Goal: Use online tool/utility: Utilize a website feature to perform a specific function

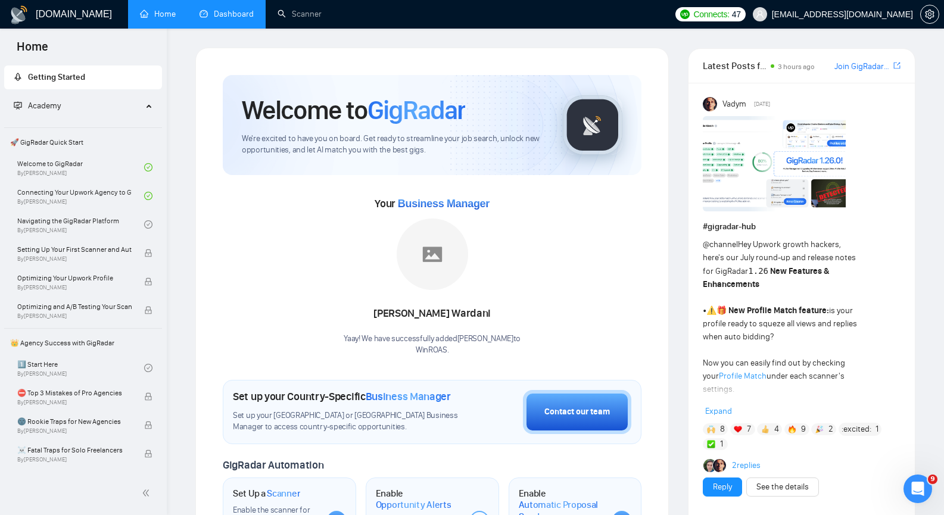
click at [246, 11] on link "Dashboard" at bounding box center [226, 14] width 54 height 10
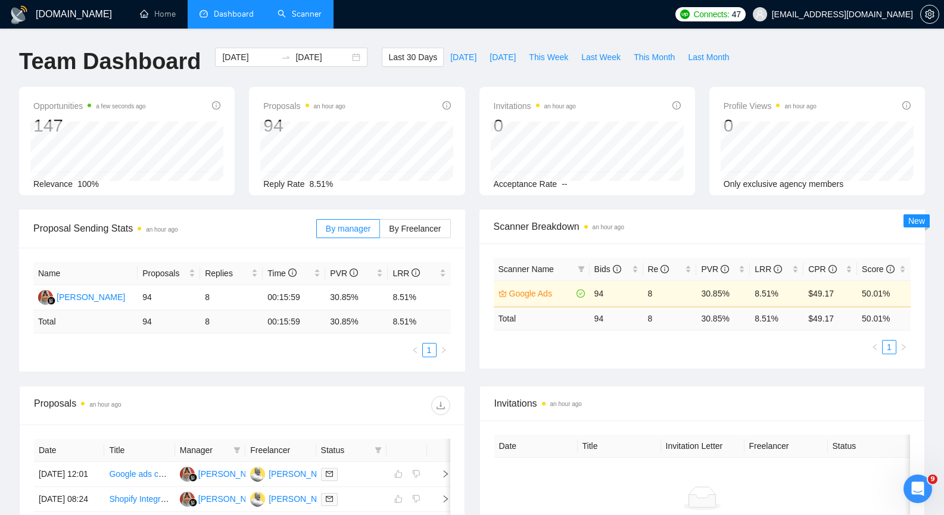
click at [301, 9] on link "Scanner" at bounding box center [299, 14] width 44 height 10
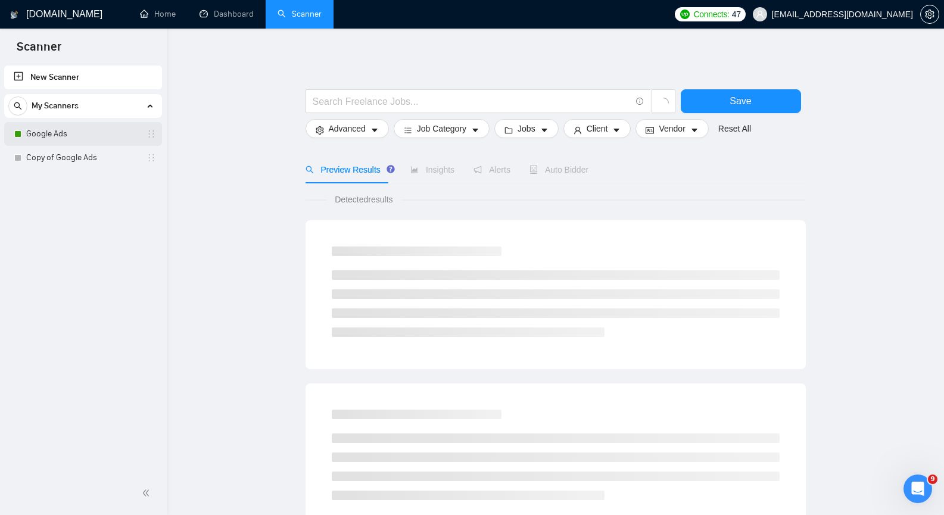
click at [62, 131] on link "Google Ads" at bounding box center [82, 134] width 113 height 24
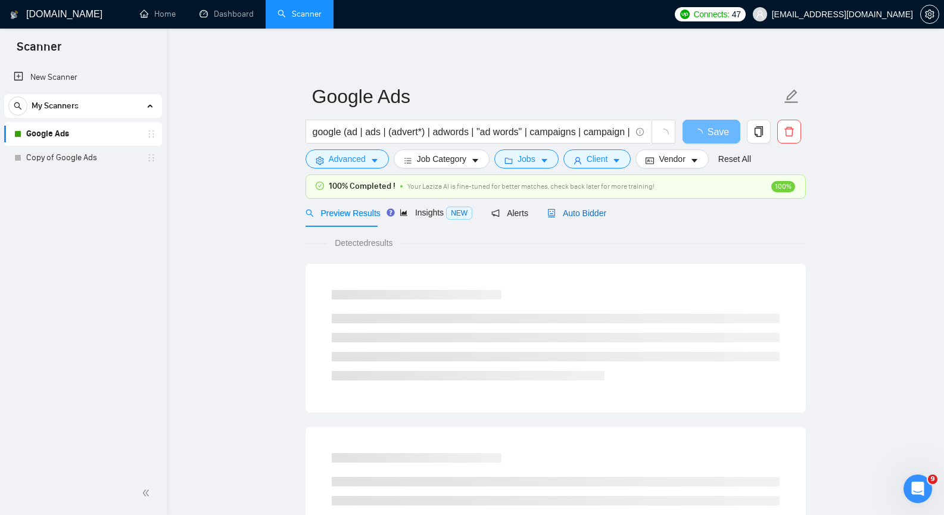
click at [581, 208] on span "Auto Bidder" at bounding box center [576, 213] width 59 height 10
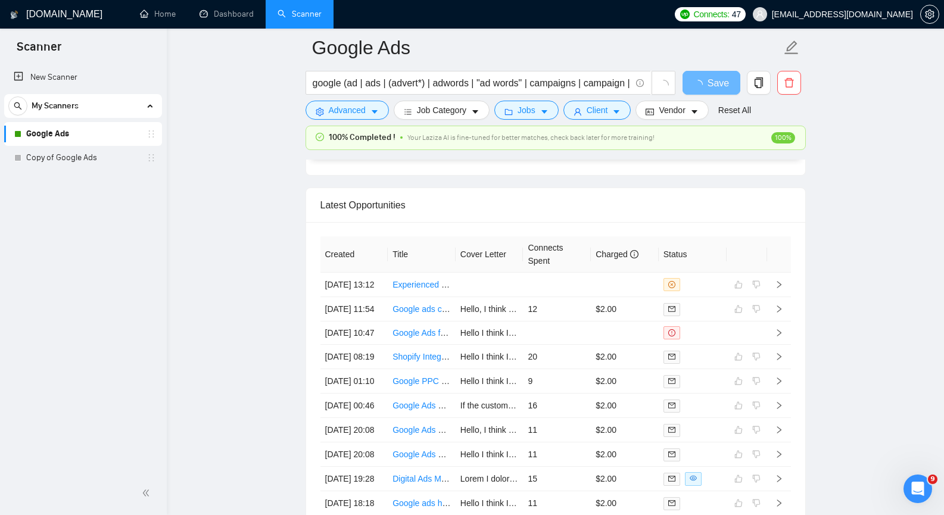
scroll to position [2858, 0]
